Goal: Task Accomplishment & Management: Manage account settings

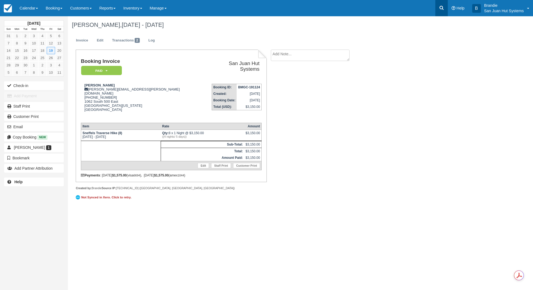
drag, startPoint x: 0, startPoint y: 0, endPoint x: 441, endPoint y: 10, distance: 441.4
click at [441, 10] on icon at bounding box center [441, 7] width 5 height 5
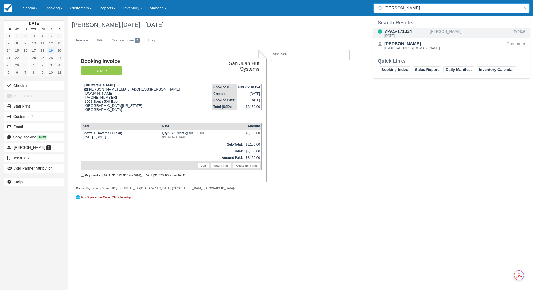
type input "Strasser"
click at [411, 33] on div "VPAS-171024" at bounding box center [405, 31] width 43 height 7
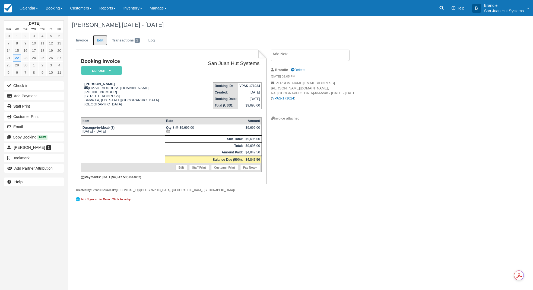
click at [99, 41] on link "Edit" at bounding box center [100, 40] width 15 height 11
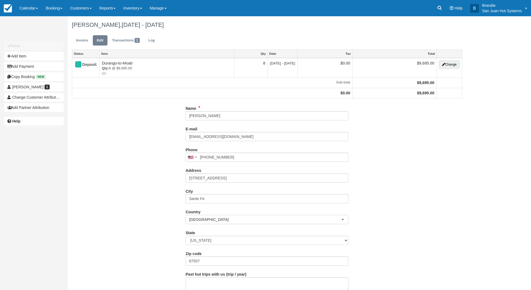
type input "[PHONE_NUMBER]"
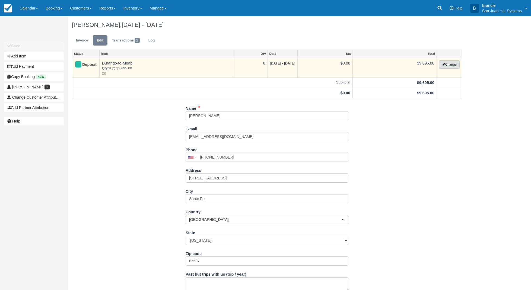
click at [447, 66] on button "Change" at bounding box center [449, 65] width 21 height 8
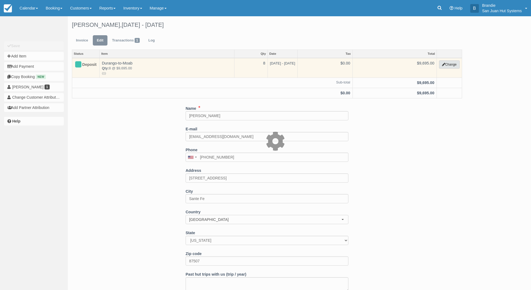
type input "9695.00"
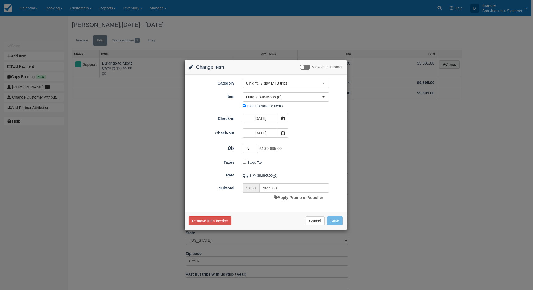
drag, startPoint x: 251, startPoint y: 147, endPoint x: 237, endPoint y: 146, distance: 14.4
click at [237, 146] on div "Qty 8 @ $9,695.00 Required." at bounding box center [266, 148] width 162 height 11
type input "6"
type input "8310.00"
click at [336, 221] on button "Save" at bounding box center [335, 221] width 16 height 9
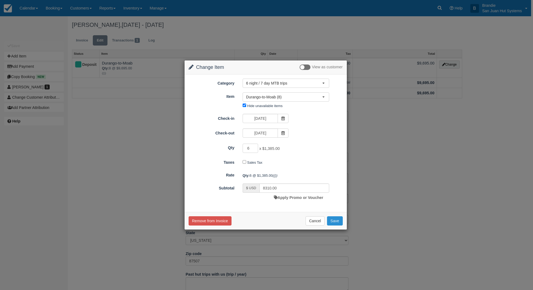
checkbox input "false"
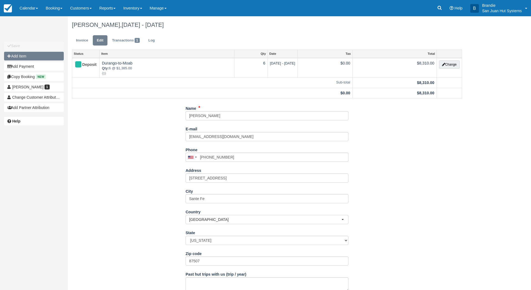
click at [23, 56] on button "Add Item" at bounding box center [34, 56] width 60 height 9
type input "0.00"
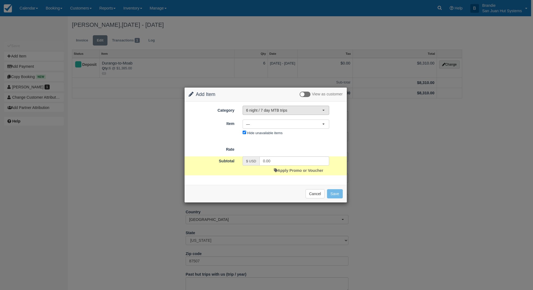
click at [261, 112] on span "6 night / 7 day MTB trips" at bounding box center [284, 110] width 76 height 5
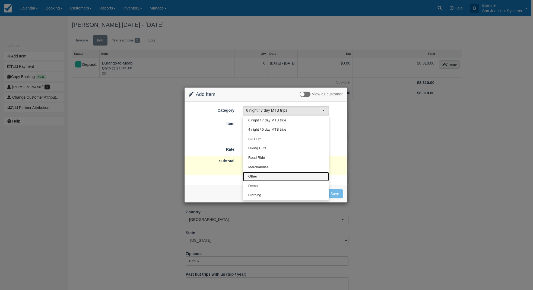
click at [258, 175] on link "Other" at bounding box center [286, 176] width 86 height 9
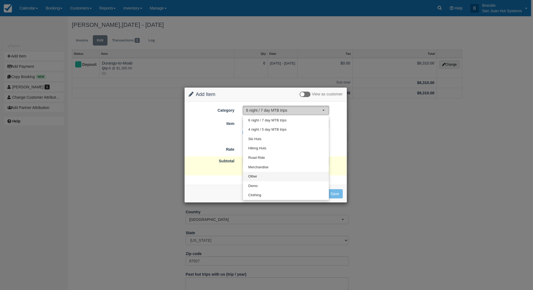
select select "15"
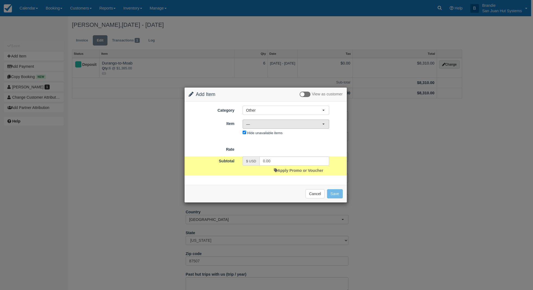
click at [256, 125] on span "—" at bounding box center [284, 124] width 76 height 5
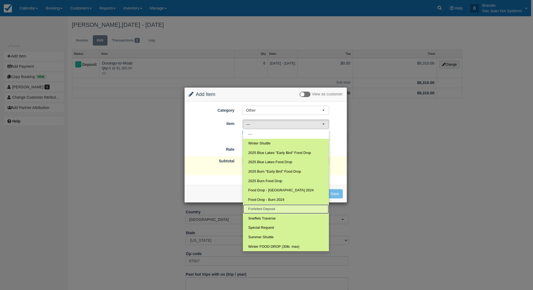
click at [270, 211] on span "Forfeited Deposit" at bounding box center [261, 209] width 27 height 5
select select "109"
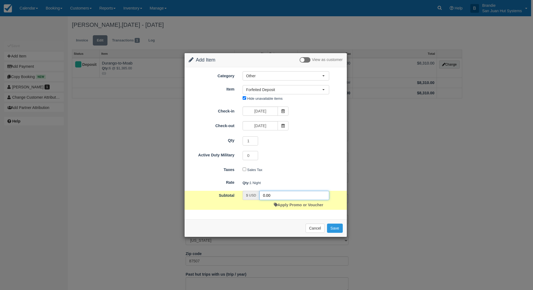
drag, startPoint x: 276, startPoint y: 194, endPoint x: 240, endPoint y: 190, distance: 36.0
click at [240, 190] on form "Category Other 6 night / 7 day MTB trips 4 night / 5 day MTB trips Ski Huts Hik…" at bounding box center [266, 140] width 154 height 138
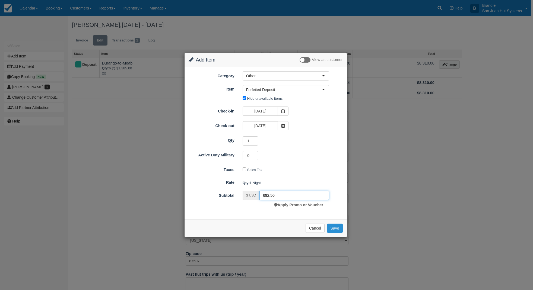
type input "692.50"
click at [335, 230] on button "Save" at bounding box center [335, 228] width 16 height 9
checkbox input "false"
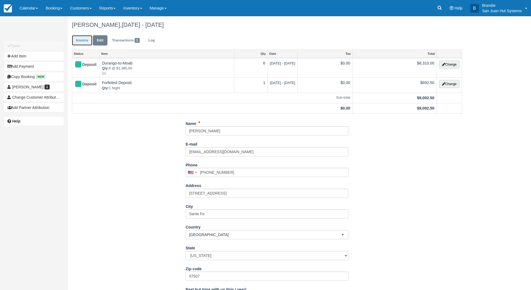
click at [77, 39] on link "Invoice" at bounding box center [82, 40] width 20 height 11
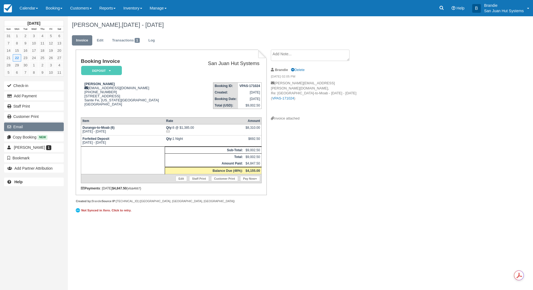
click at [22, 124] on button "Email" at bounding box center [34, 127] width 60 height 9
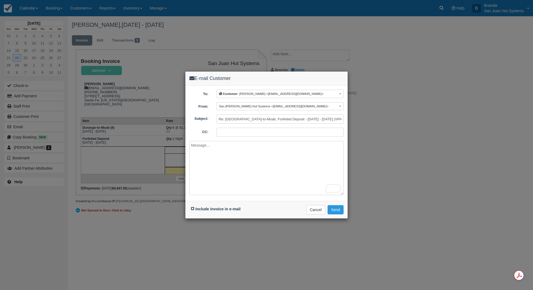
click at [191, 207] on input "Include invoice in e-mail" at bounding box center [193, 209] width 4 height 4
checkbox input "true"
click at [218, 153] on textarea "To enrich screen reader interactions, please activate Accessibility in Grammarl…" at bounding box center [266, 168] width 154 height 54
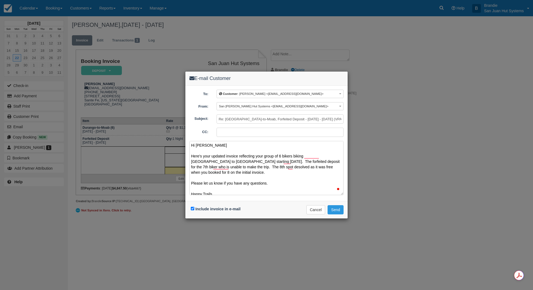
scroll to position [2, 0]
type textarea "Hi Andrew Here's your updated invoice reflecting your group of 6 bikers biking …"
click at [335, 210] on button "Send" at bounding box center [336, 209] width 16 height 9
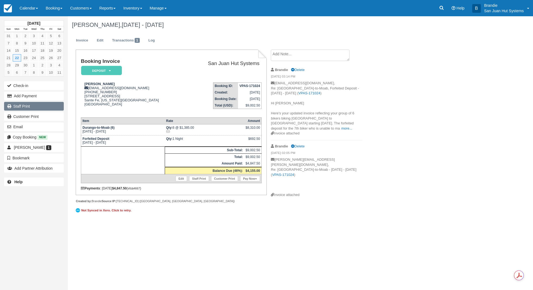
click at [33, 106] on link "Staff Print" at bounding box center [34, 106] width 60 height 9
click at [437, 9] on link at bounding box center [441, 8] width 12 height 16
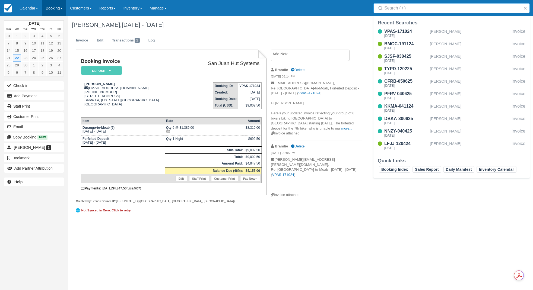
click at [56, 7] on link "Booking" at bounding box center [54, 8] width 24 height 16
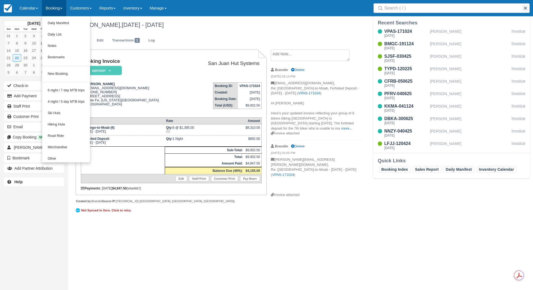
click at [527, 9] on button "button" at bounding box center [525, 8] width 7 height 7
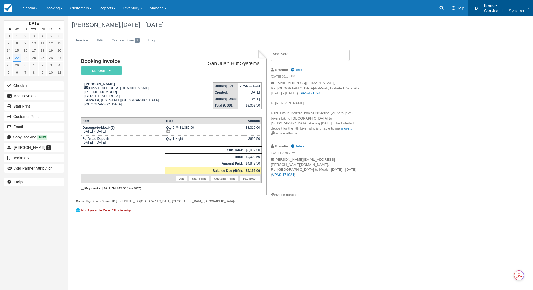
click at [511, 9] on p "San Juan Hut Systems" at bounding box center [504, 10] width 40 height 5
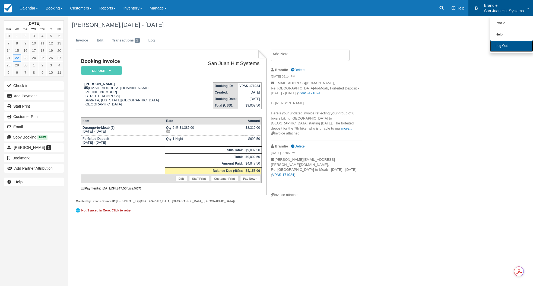
click at [496, 49] on link "Log Out" at bounding box center [511, 45] width 43 height 11
